Goal: Task Accomplishment & Management: Use online tool/utility

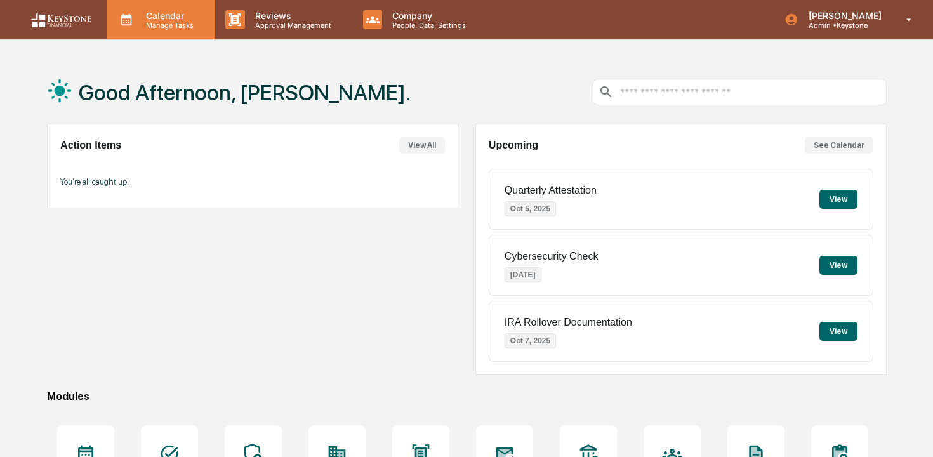
click at [157, 18] on p "Calendar" at bounding box center [168, 15] width 64 height 11
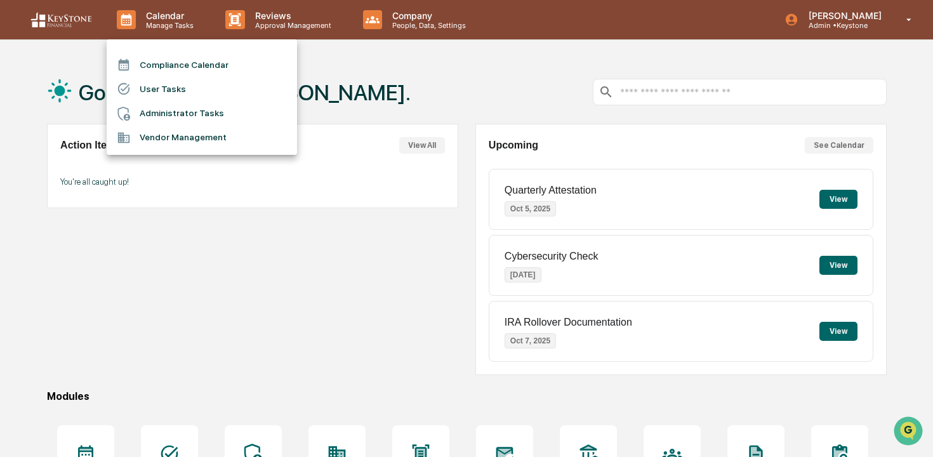
click at [305, 24] on div at bounding box center [466, 228] width 933 height 457
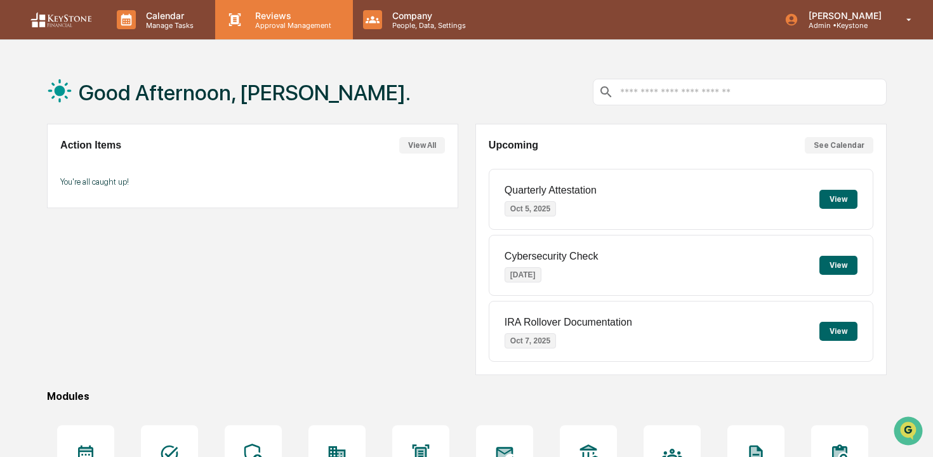
click at [279, 18] on p "Reviews" at bounding box center [291, 15] width 93 height 11
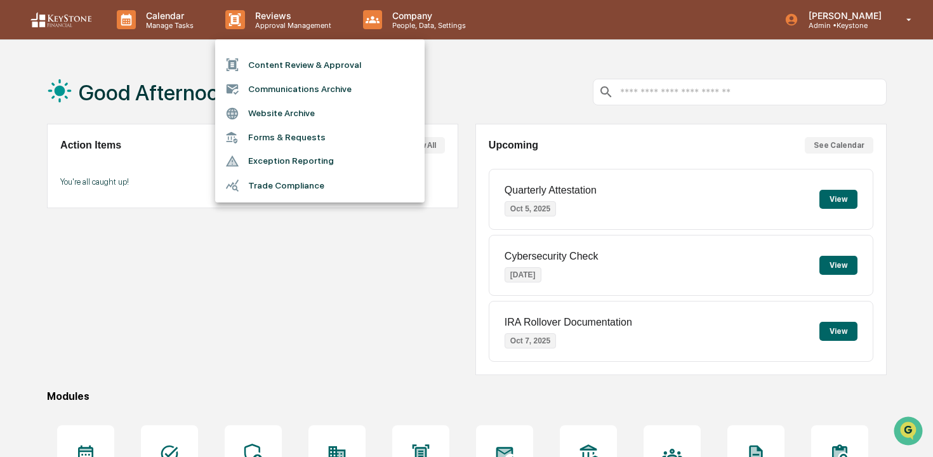
click at [280, 62] on li "Content Review & Approval" at bounding box center [320, 65] width 210 height 24
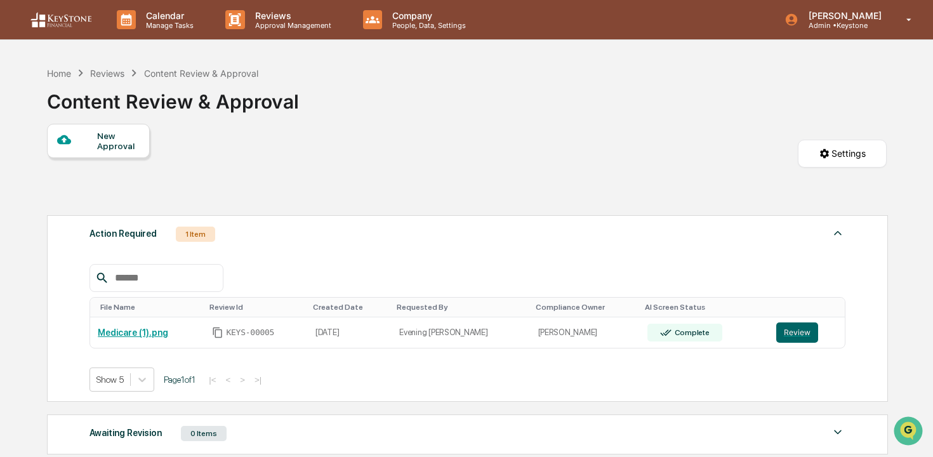
click at [114, 144] on div "New Approval" at bounding box center [118, 141] width 43 height 20
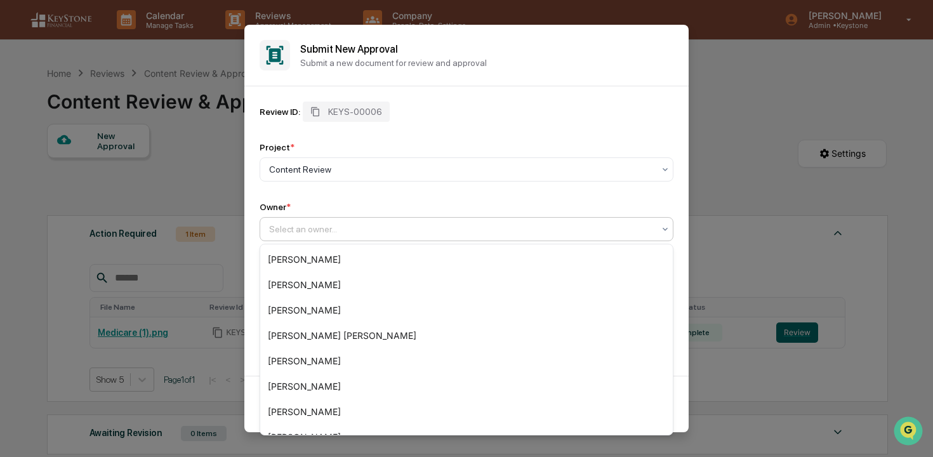
click at [377, 237] on div "Select an owner..." at bounding box center [461, 229] width 397 height 18
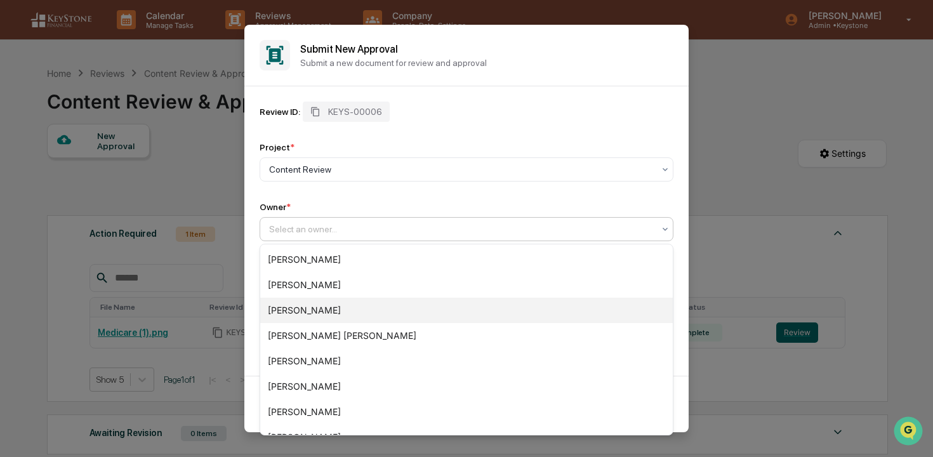
scroll to position [145, 0]
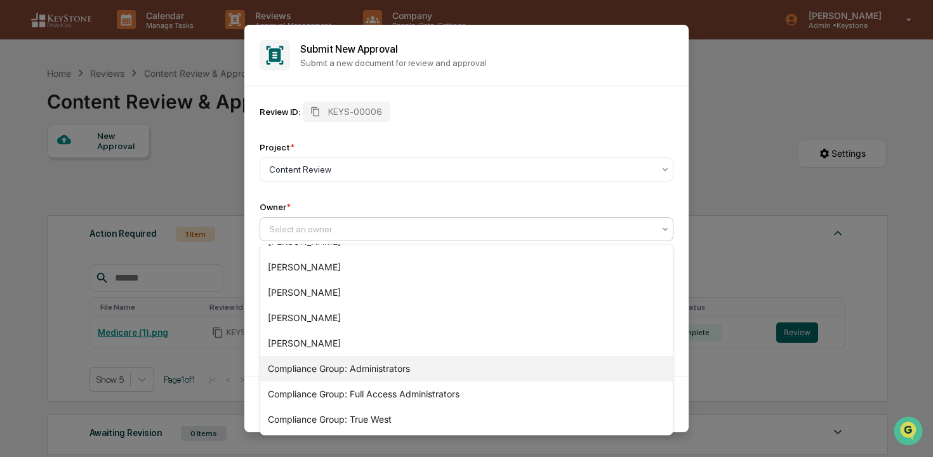
click at [382, 363] on div "Compliance Group: Administrators" at bounding box center [466, 368] width 413 height 25
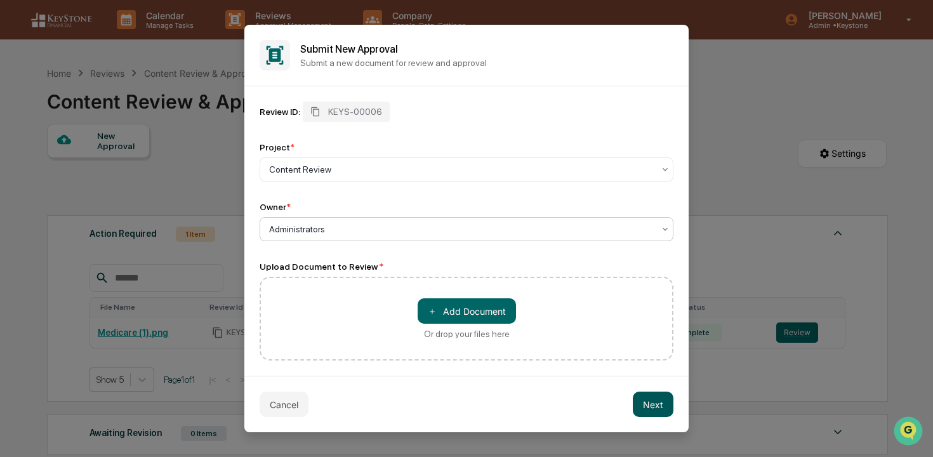
click at [653, 408] on button "Next" at bounding box center [653, 404] width 41 height 25
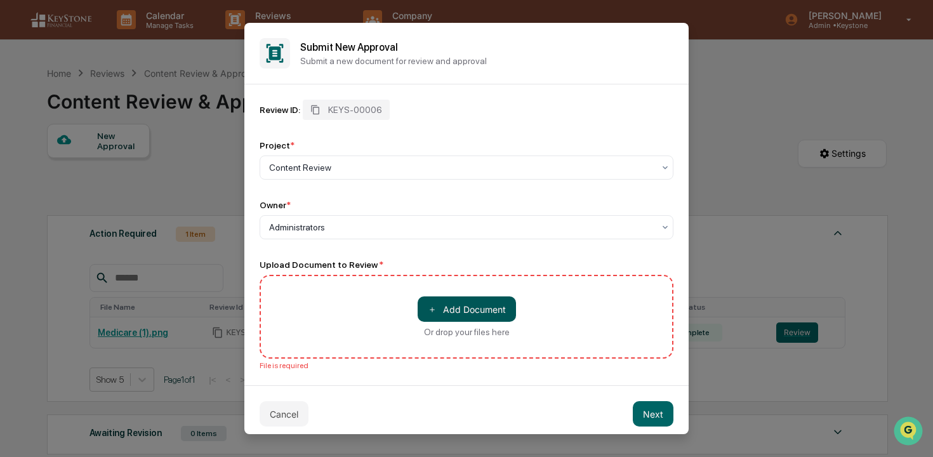
click at [492, 320] on button "＋ Add Document" at bounding box center [467, 309] width 98 height 25
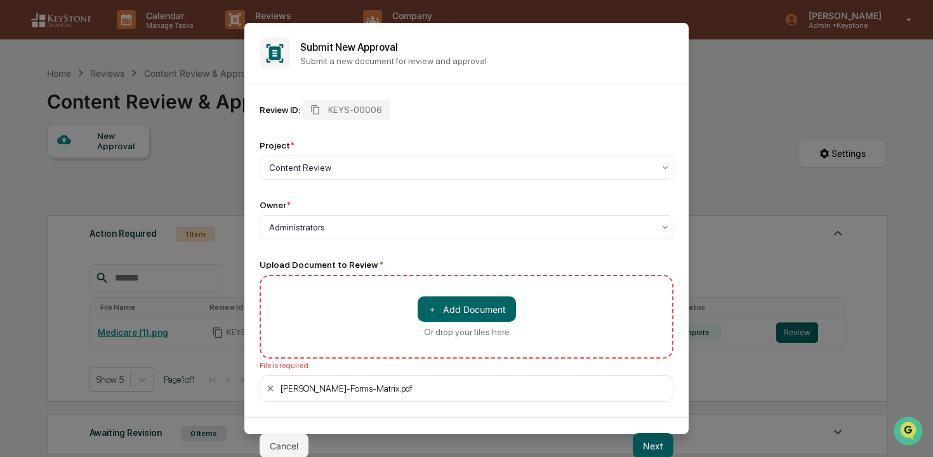
click at [657, 448] on button "Next" at bounding box center [653, 445] width 41 height 25
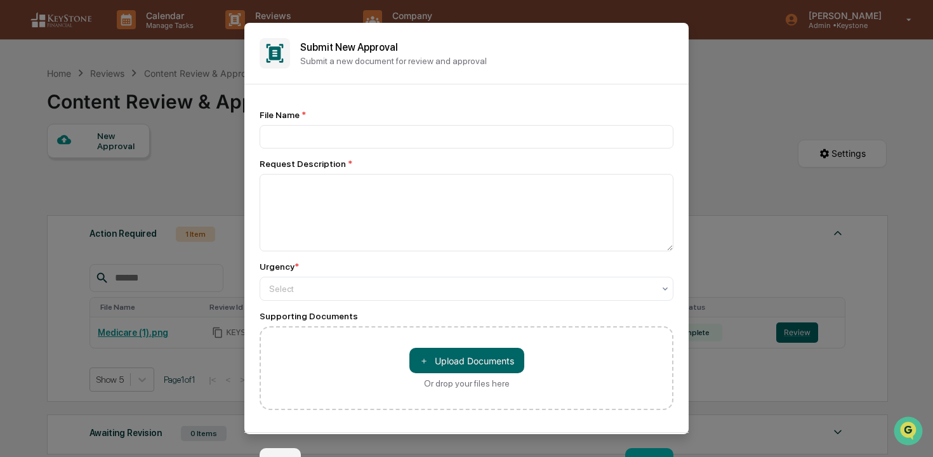
drag, startPoint x: 657, startPoint y: 448, endPoint x: 657, endPoint y: 434, distance: 14.0
click at [657, 437] on div "Back Create" at bounding box center [466, 460] width 444 height 57
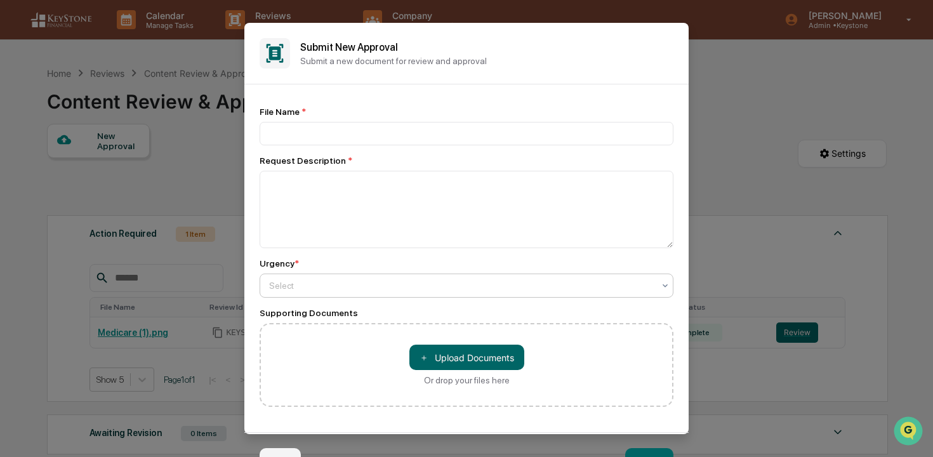
click at [569, 293] on div "Select" at bounding box center [461, 286] width 397 height 18
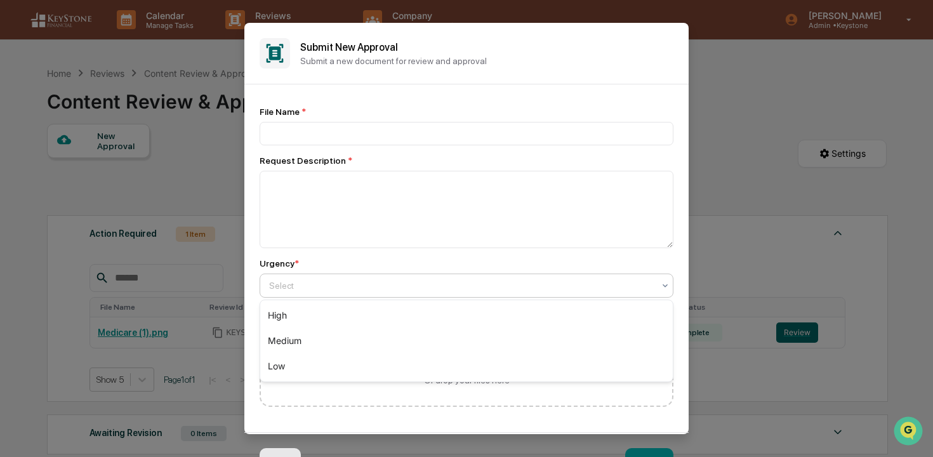
click at [290, 451] on button "Back" at bounding box center [280, 460] width 41 height 25
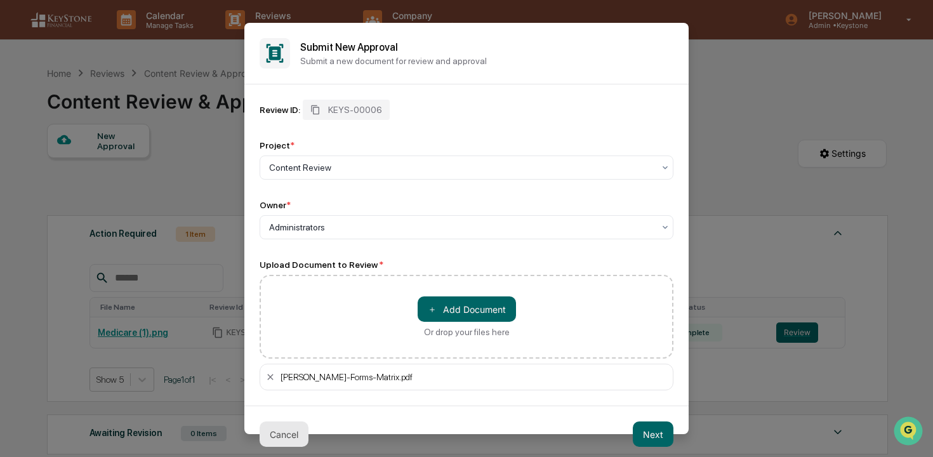
scroll to position [0, 0]
click at [284, 439] on button "Cancel" at bounding box center [284, 434] width 49 height 25
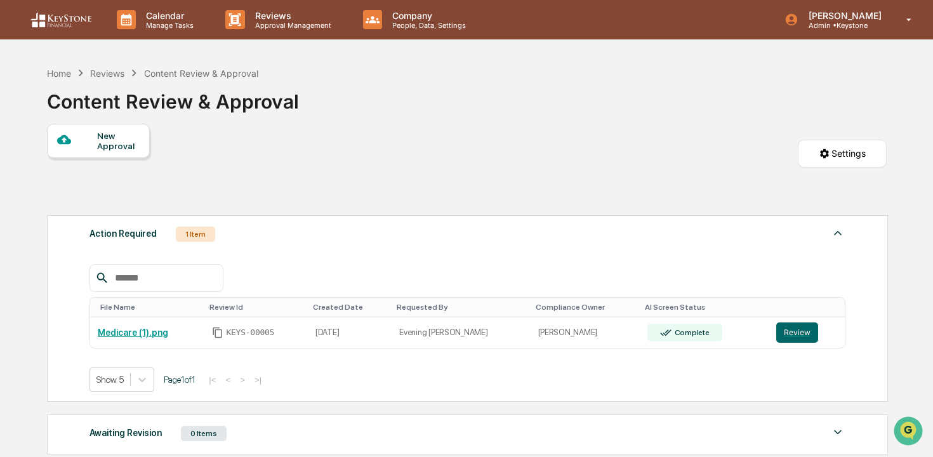
click at [114, 133] on div "New Approval" at bounding box center [118, 141] width 43 height 20
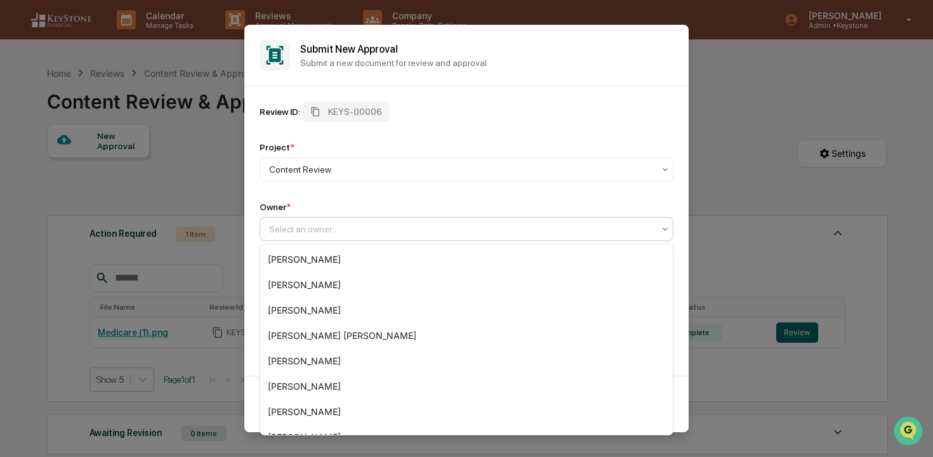
click at [344, 239] on div "Select an owner..." at bounding box center [467, 229] width 414 height 24
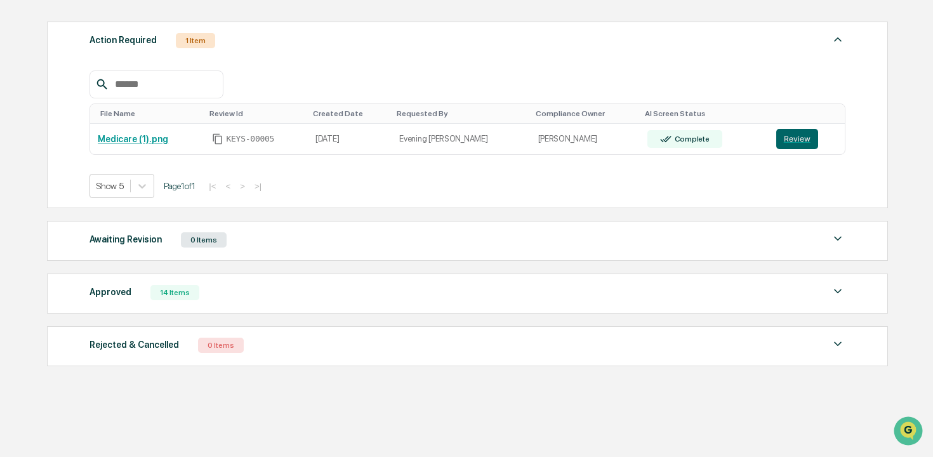
scroll to position [191, 0]
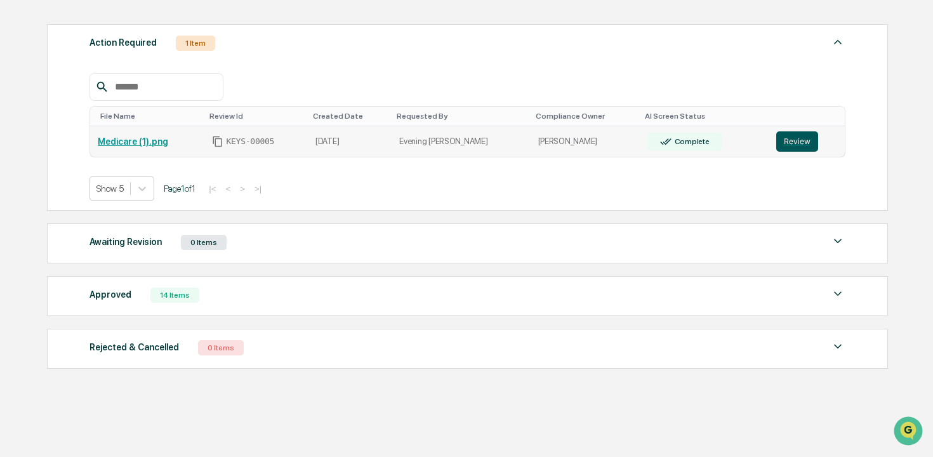
click at [793, 145] on button "Review" at bounding box center [798, 141] width 42 height 20
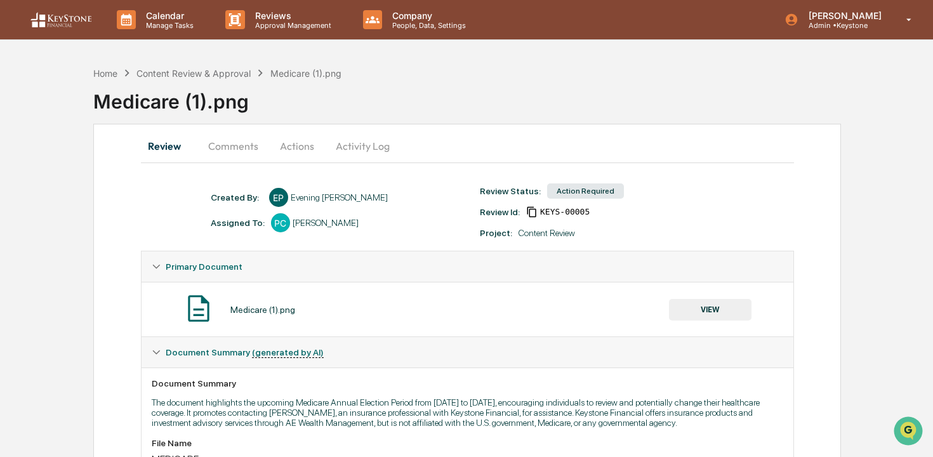
click at [304, 151] on button "Actions" at bounding box center [297, 146] width 57 height 30
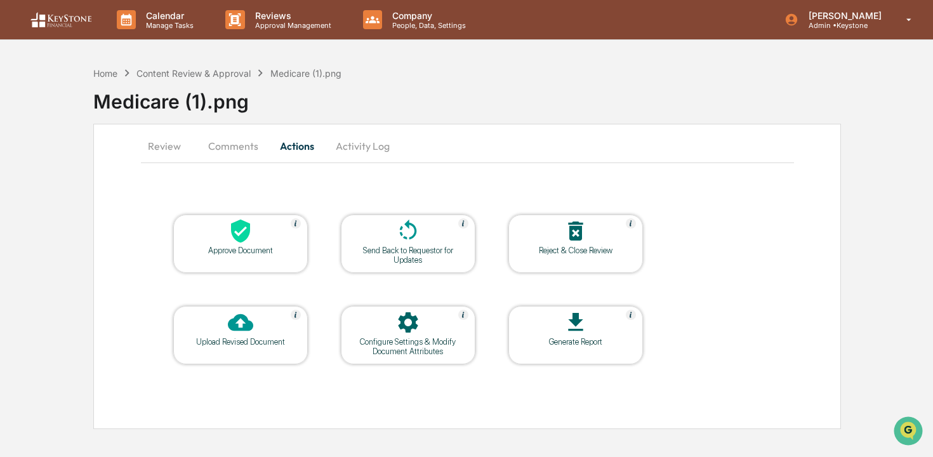
click at [253, 243] on div at bounding box center [240, 231] width 127 height 27
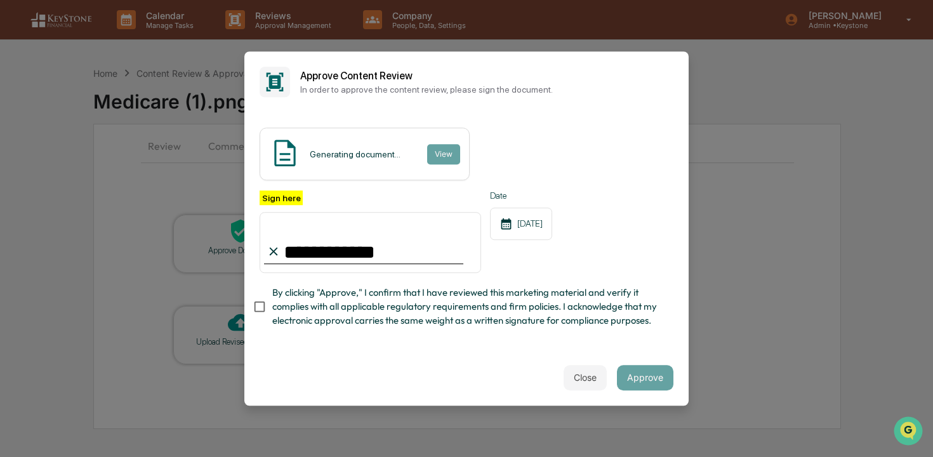
type input "**********"
click at [407, 309] on span "By clicking "Approve," I confirm that I have reviewed this marketing material a…" at bounding box center [467, 307] width 391 height 43
click at [654, 385] on button "Approve" at bounding box center [645, 377] width 57 height 25
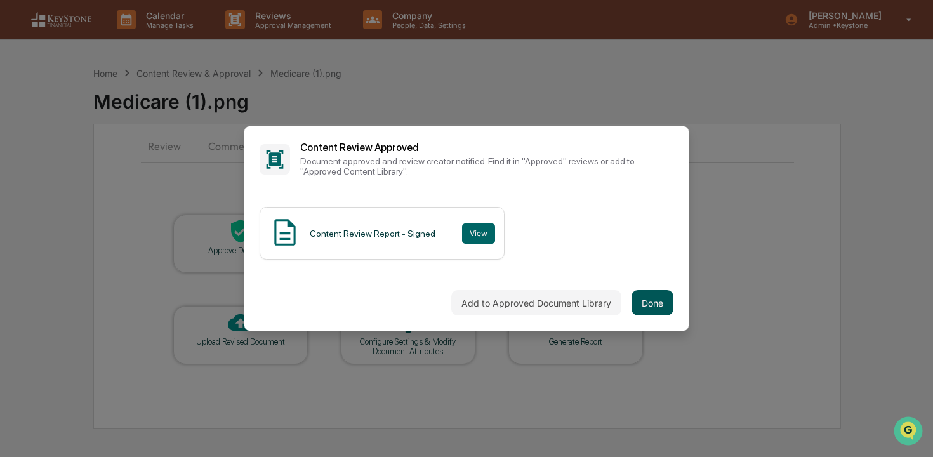
click at [651, 305] on button "Done" at bounding box center [653, 302] width 42 height 25
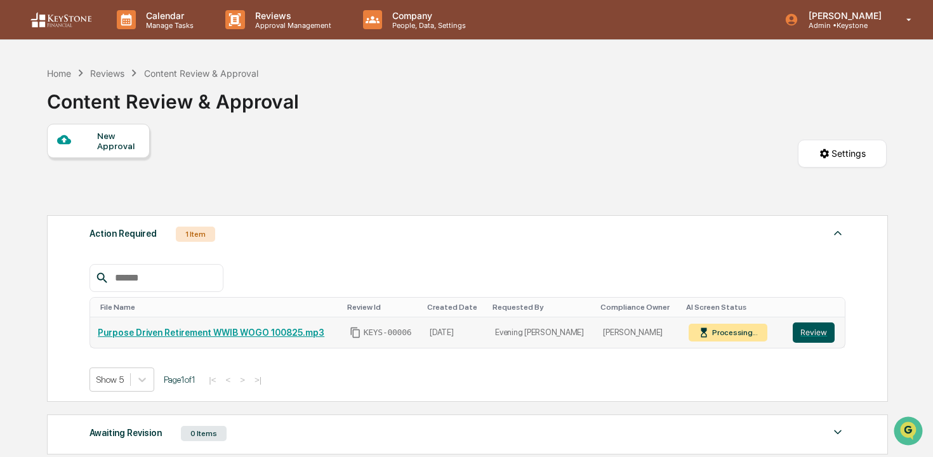
click at [812, 335] on button "Review" at bounding box center [814, 333] width 42 height 20
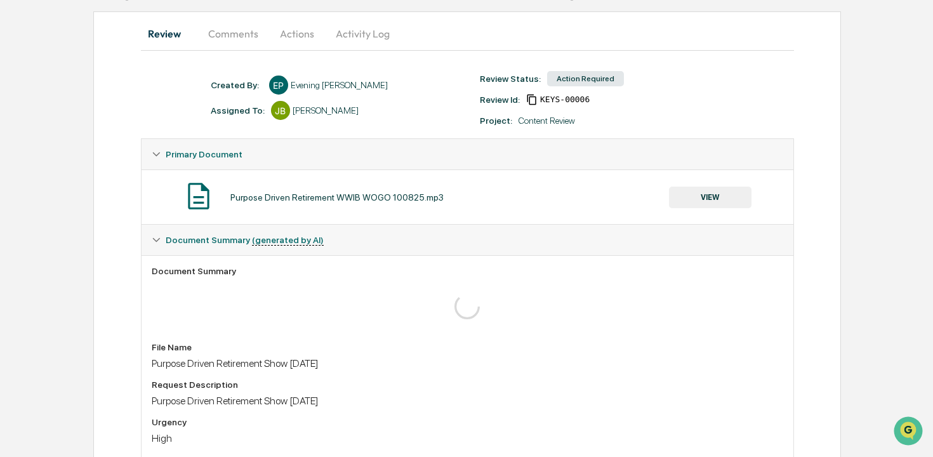
scroll to position [201, 0]
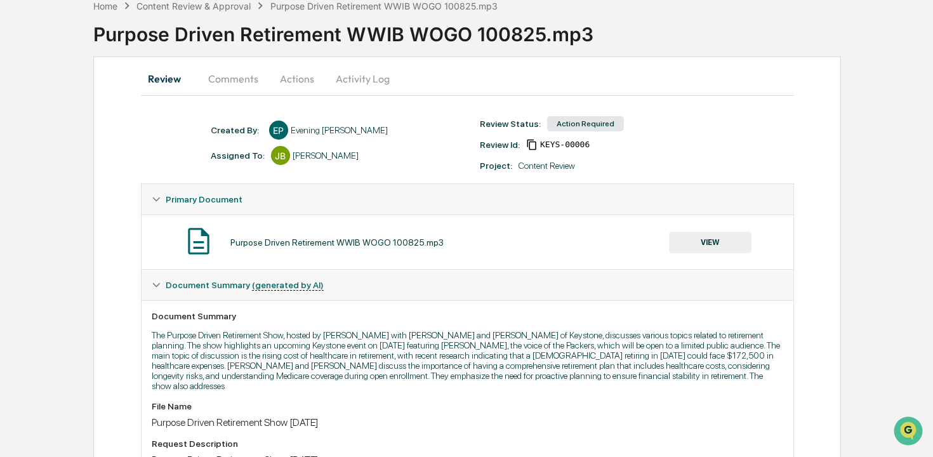
scroll to position [61, 0]
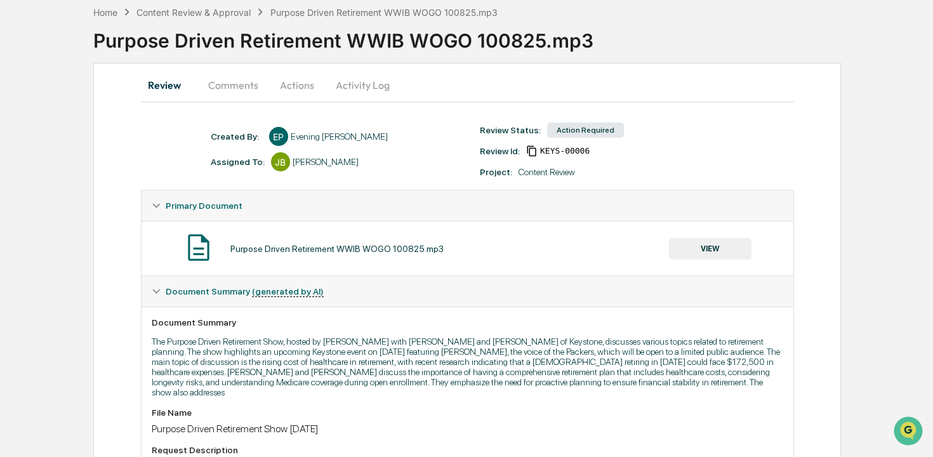
click at [237, 85] on button "Comments" at bounding box center [233, 85] width 70 height 30
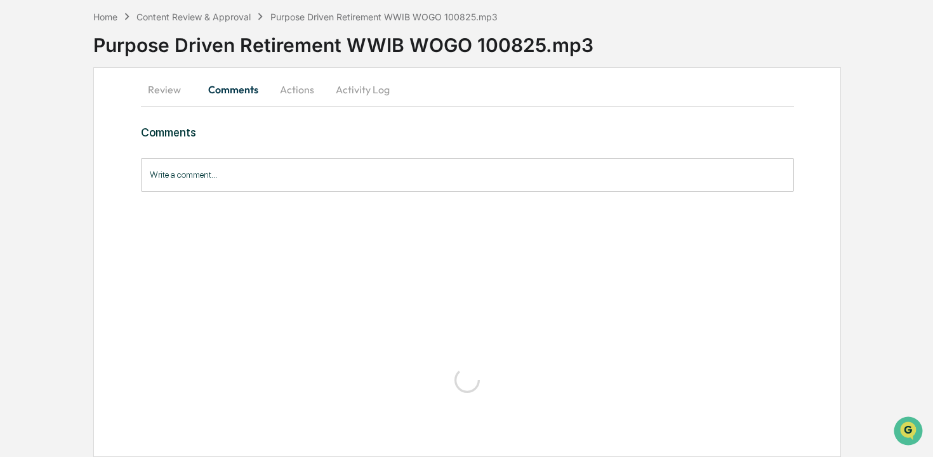
scroll to position [0, 0]
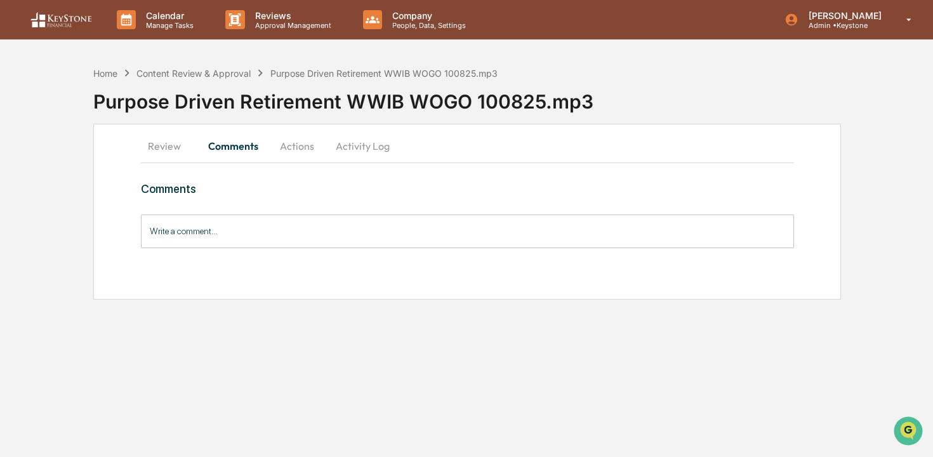
click at [294, 140] on button "Actions" at bounding box center [297, 146] width 57 height 30
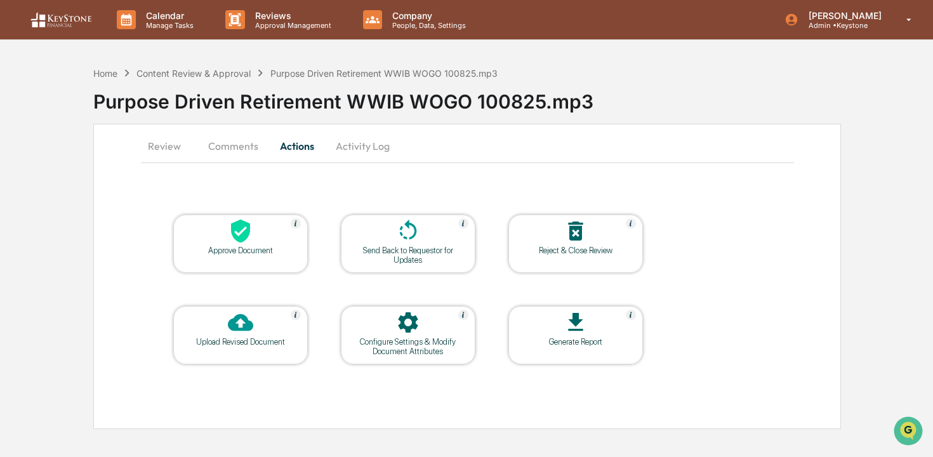
click at [262, 261] on div "Approve Document" at bounding box center [240, 244] width 135 height 58
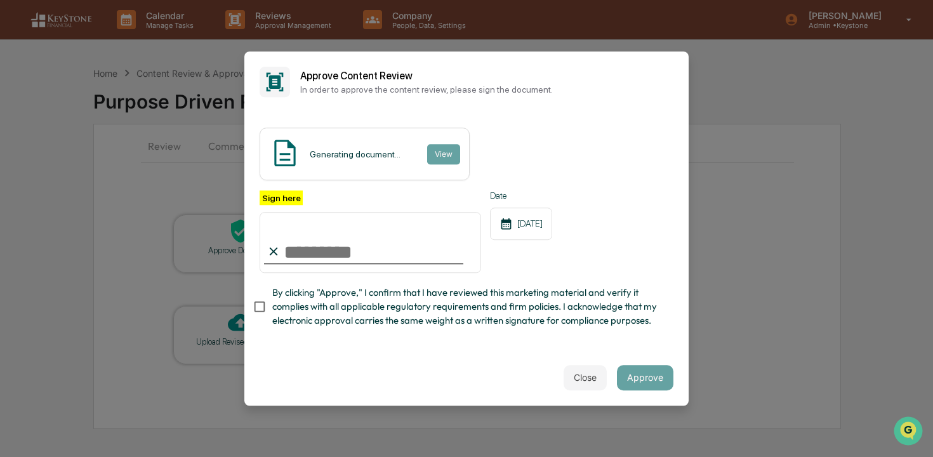
drag, startPoint x: 262, startPoint y: 261, endPoint x: 251, endPoint y: 261, distance: 10.8
click at [262, 261] on input "Sign here" at bounding box center [371, 242] width 222 height 61
type input "**********"
click at [275, 337] on div "**********" at bounding box center [466, 230] width 444 height 237
click at [314, 291] on span "By clicking "Approve," I confirm that I have reviewed this marketing material a…" at bounding box center [467, 307] width 391 height 43
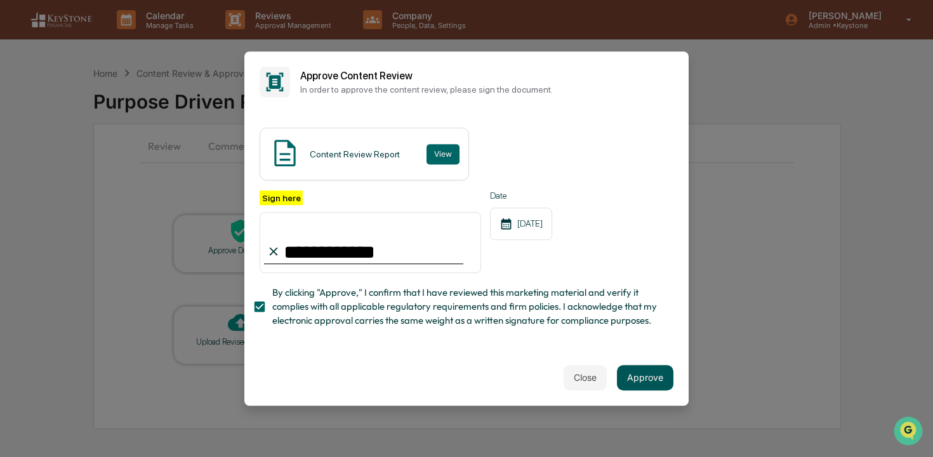
click at [654, 381] on button "Approve" at bounding box center [645, 377] width 57 height 25
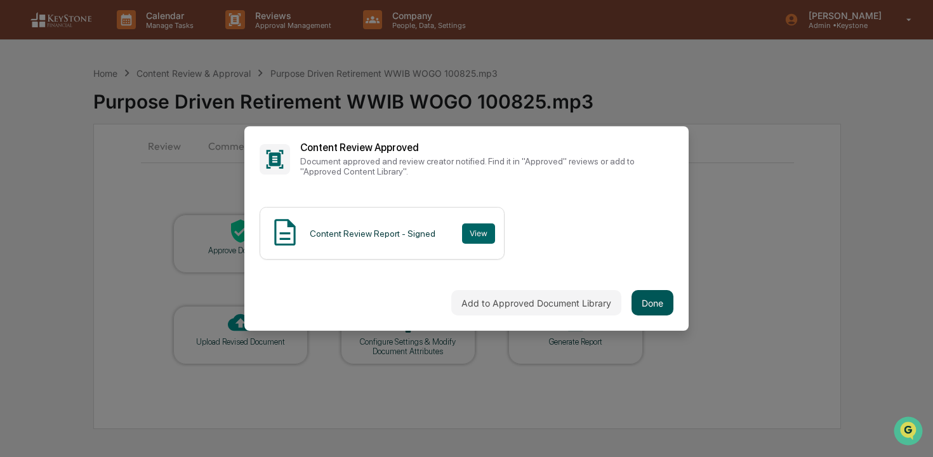
click at [658, 312] on button "Done" at bounding box center [653, 302] width 42 height 25
